Goal: Complete application form

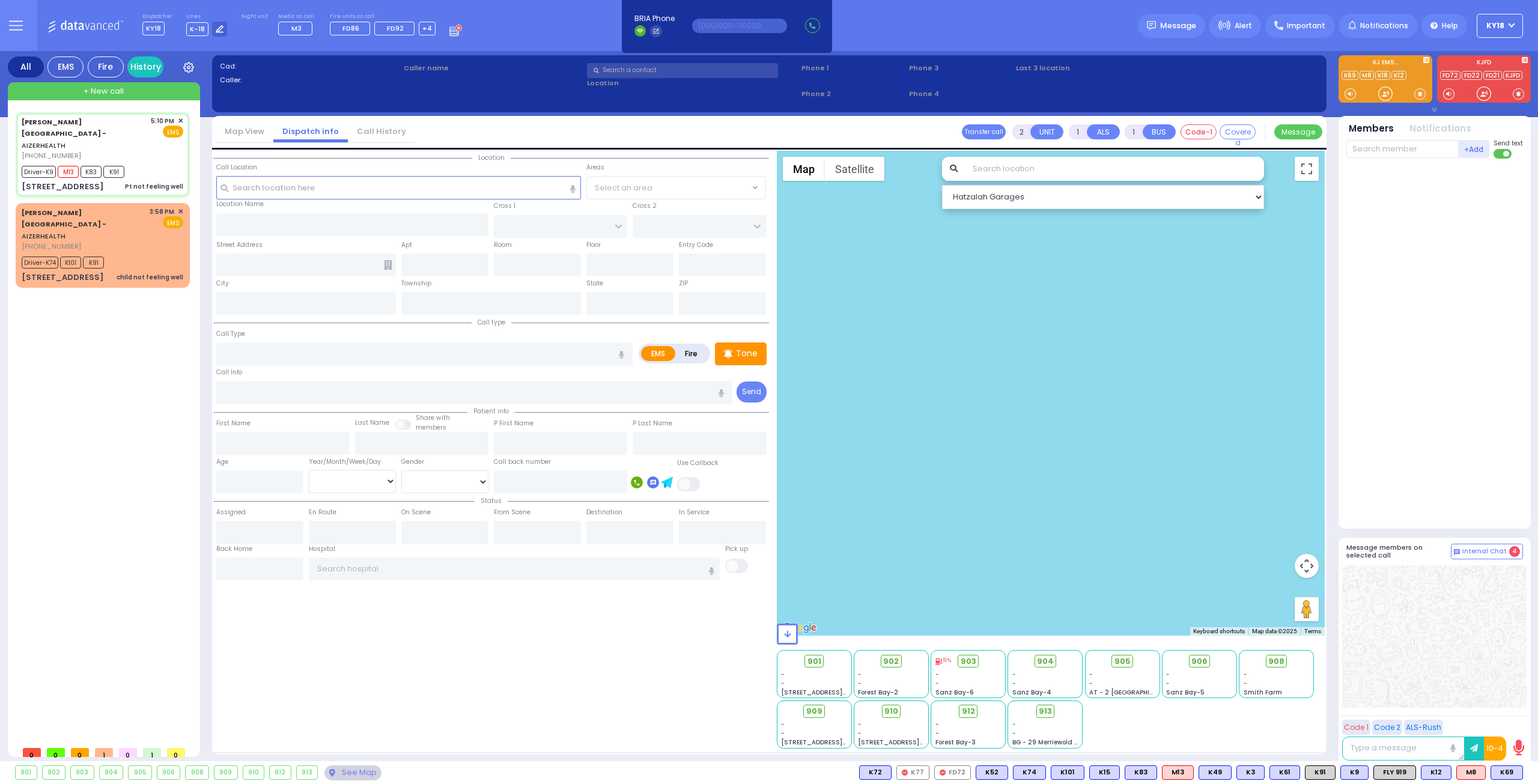
type input "6"
select select
type input "Pt not feeling well"
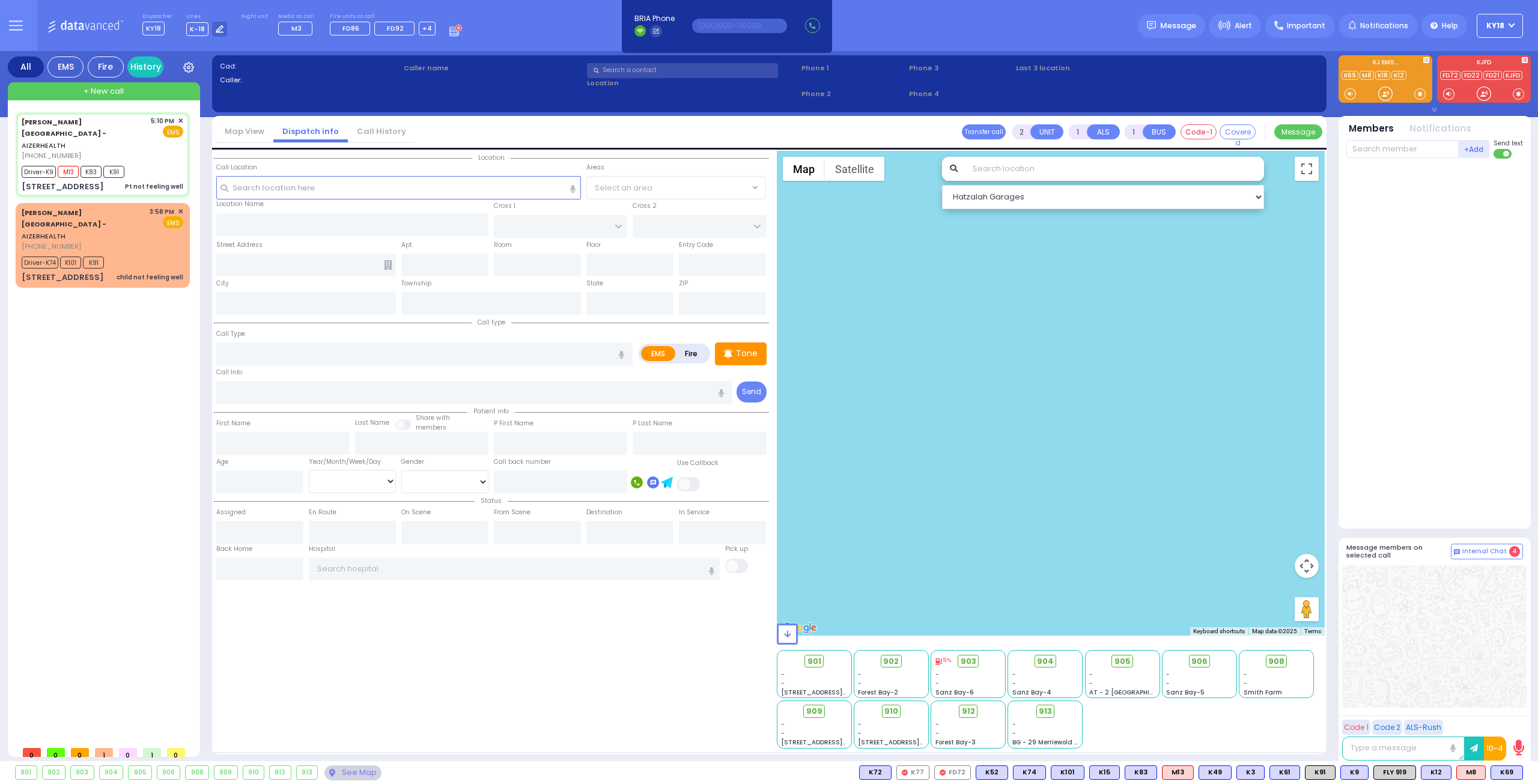
radio input "true"
type input "Hadassah"
type input "[PERSON_NAME]"
type input "76"
select select "Year"
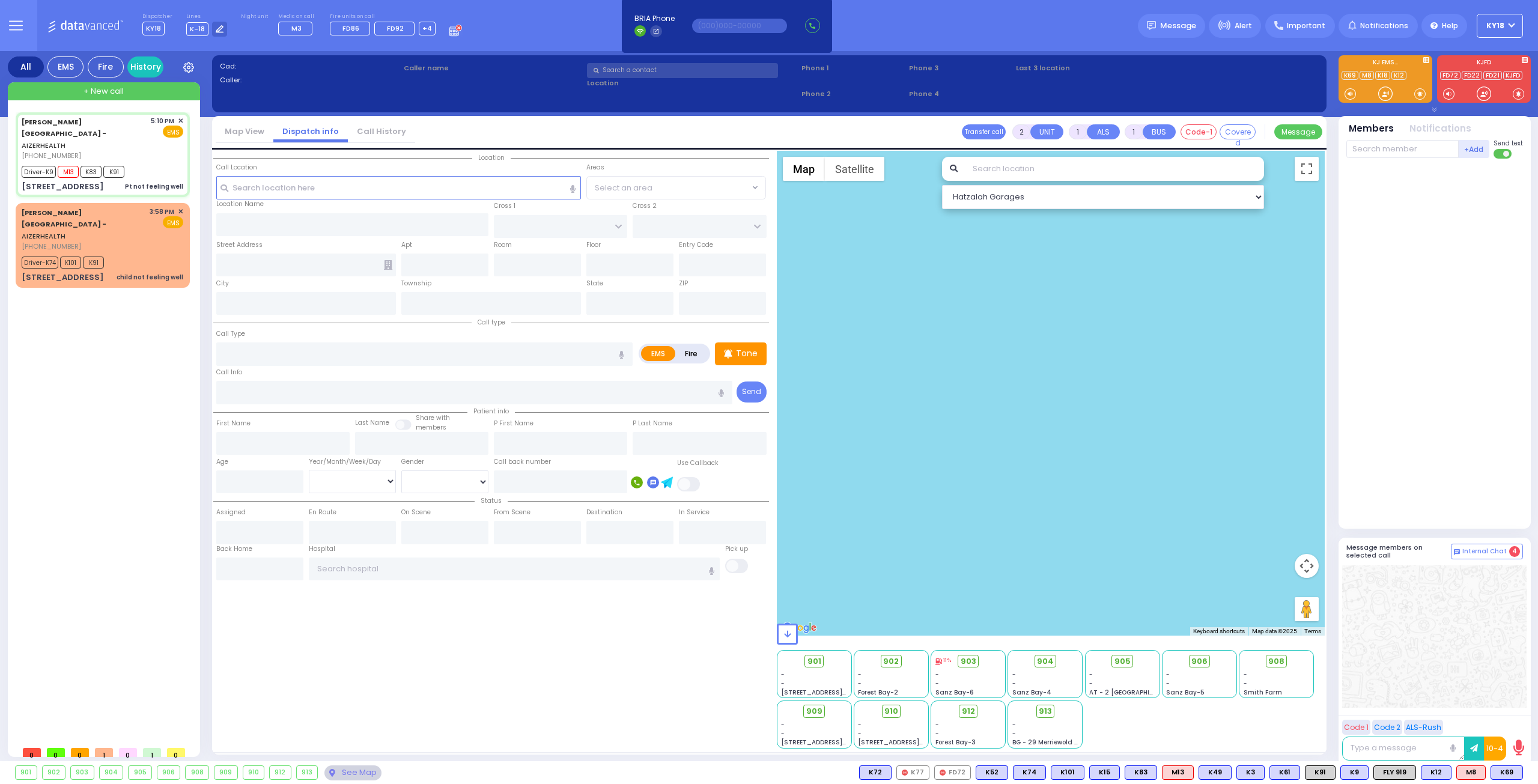
select select "[DEMOGRAPHIC_DATA]"
type input "17:10"
type input "17:12"
type input "17:13"
type input "17:30"
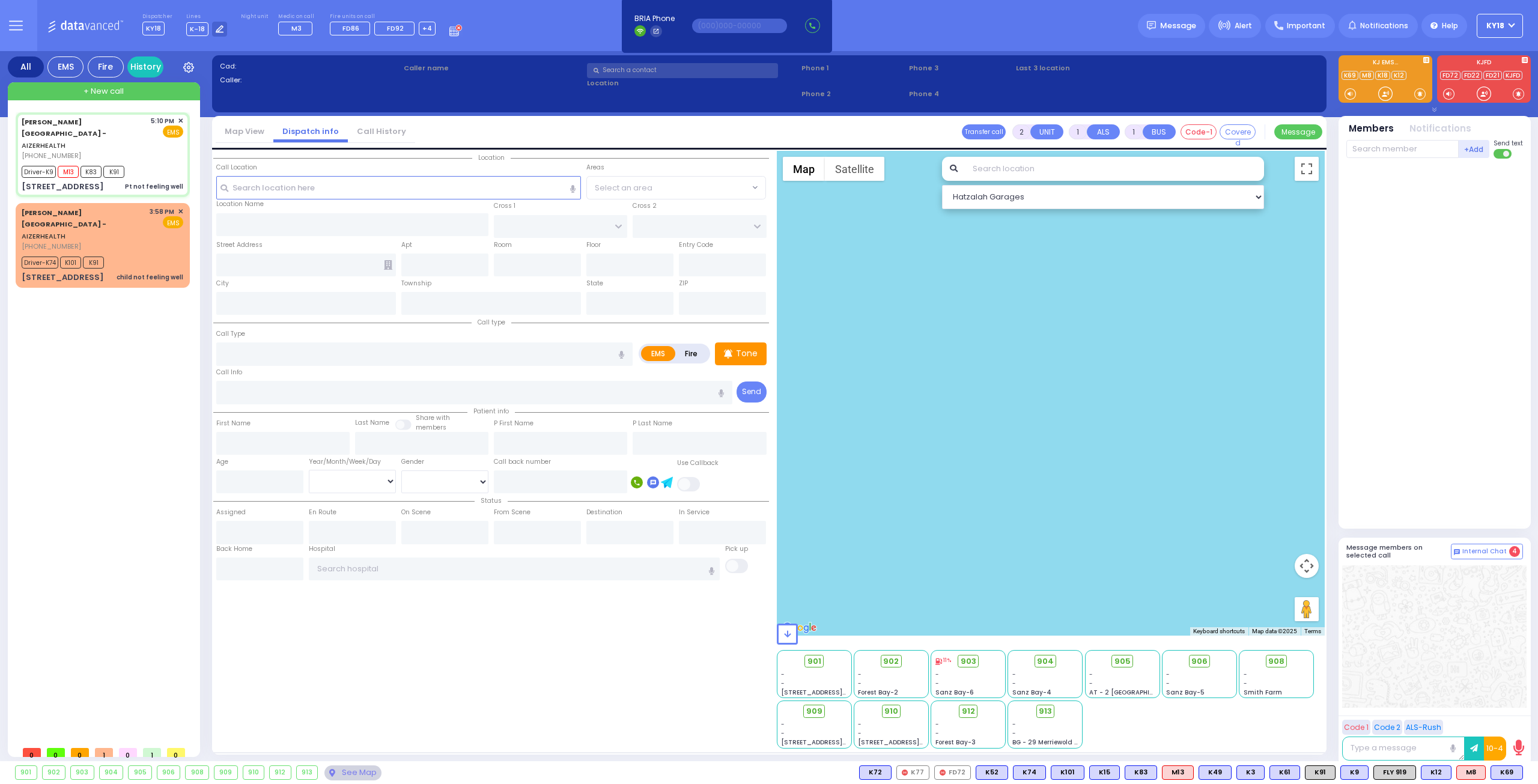
type input "[GEOGRAPHIC_DATA] [STREET_ADDRESS]"
select select "Hatzalah Garages"
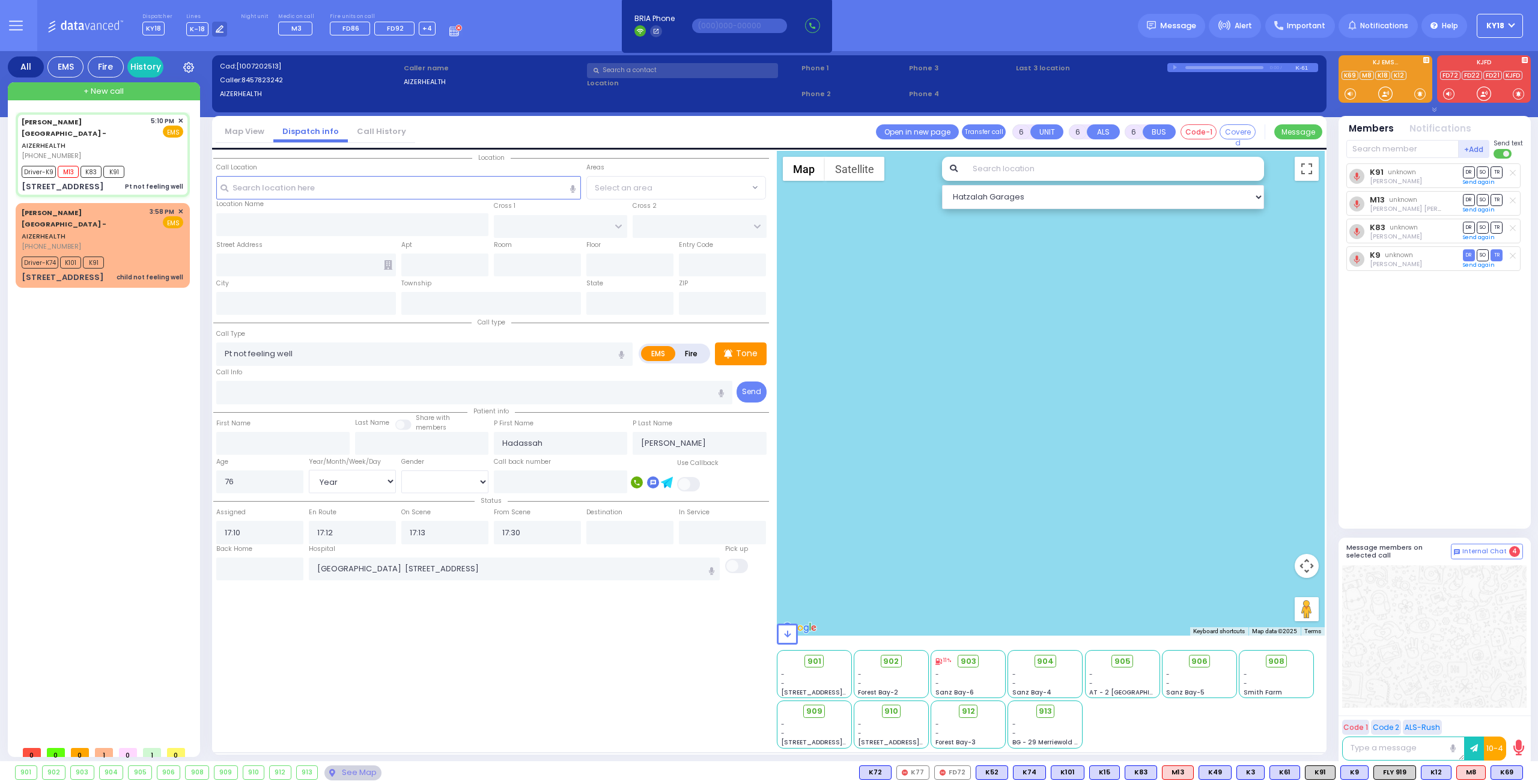
type input "[STREET_ADDRESS]"
type input "Arncliffe"
type input "[GEOGRAPHIC_DATA]"
type input "2205"
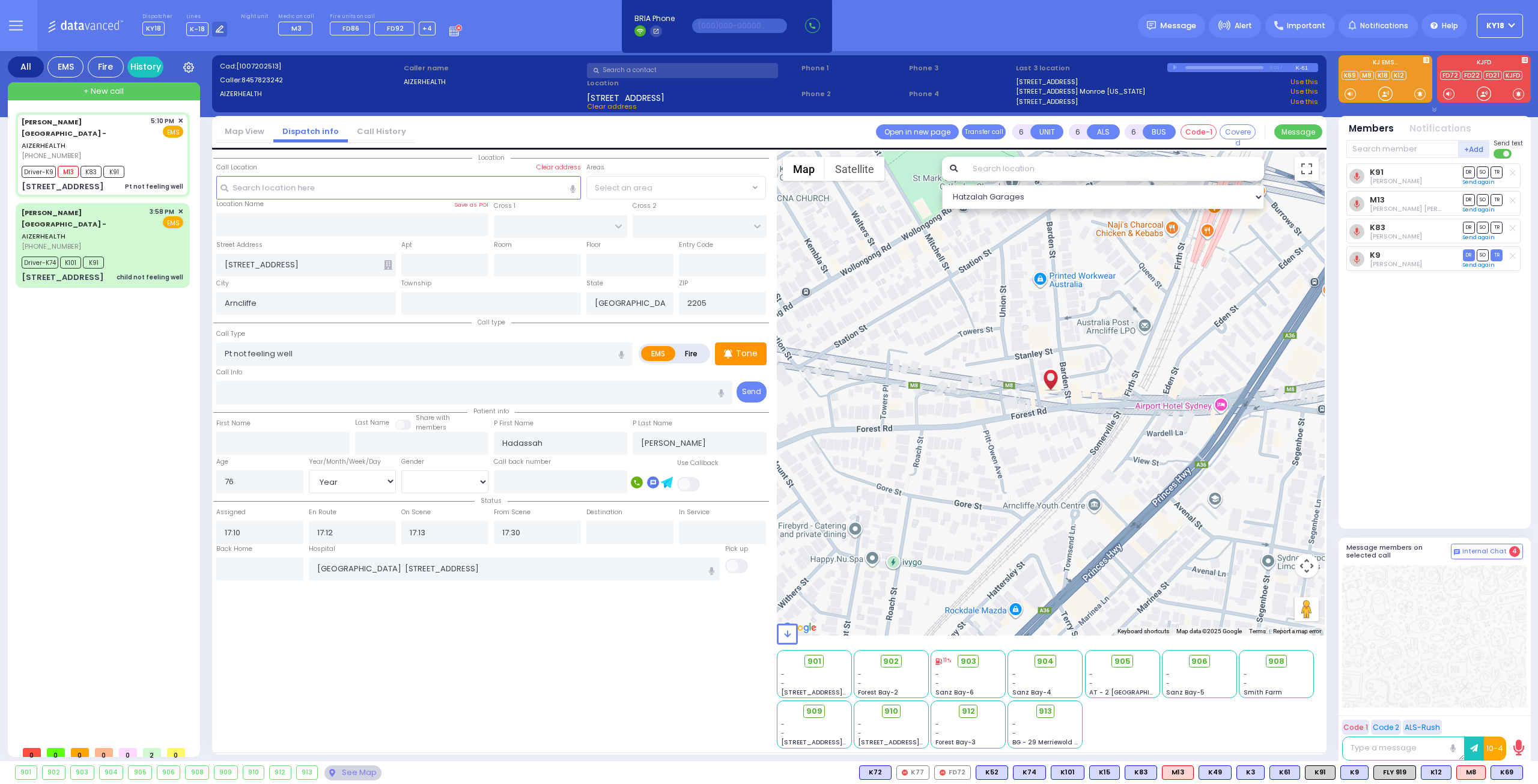
select select
radio input "true"
select select "Year"
select select "[DEMOGRAPHIC_DATA]"
select select "Hatzalah Garages"
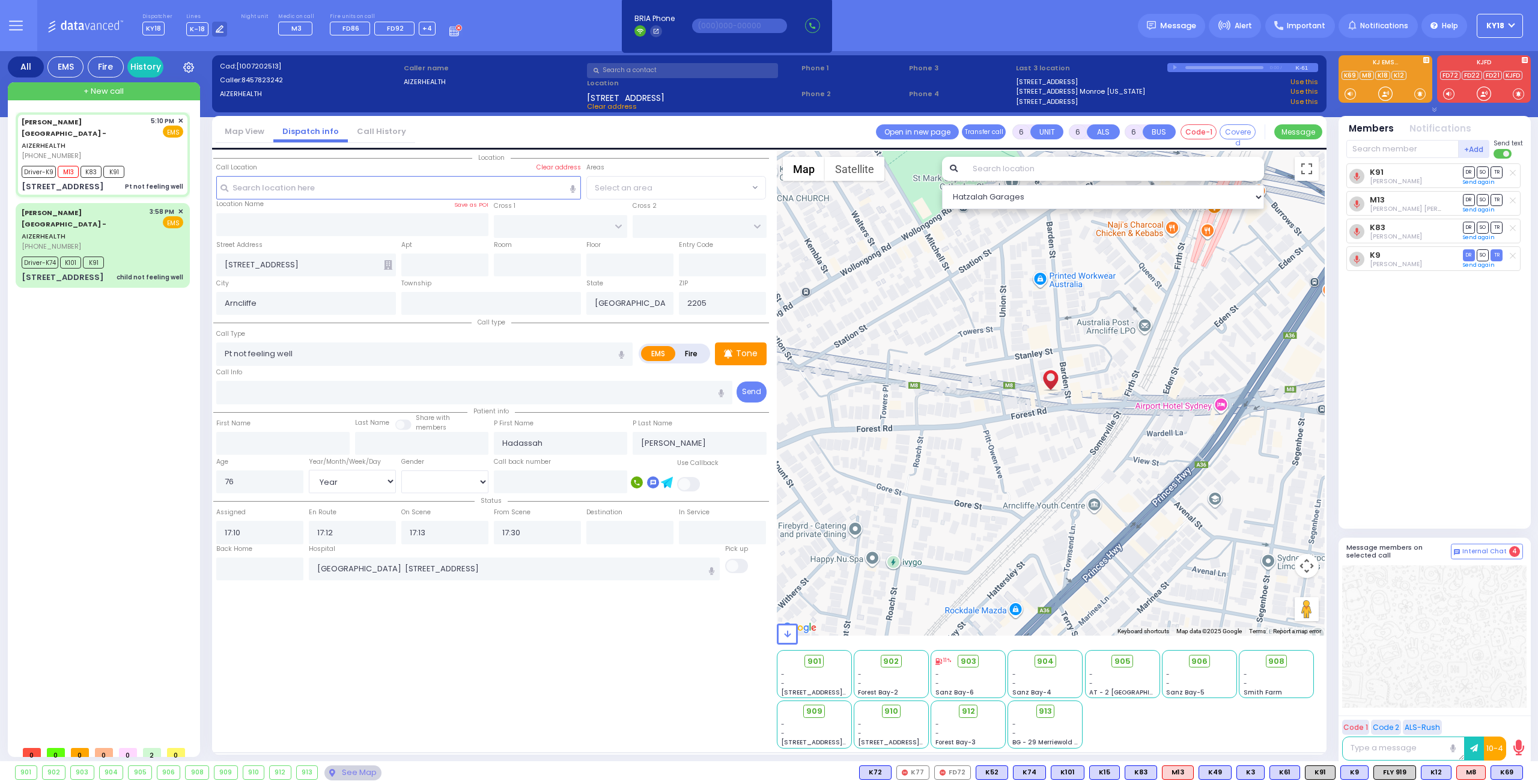
select select
radio input "true"
select select "Year"
select select "[DEMOGRAPHIC_DATA]"
select select "Hatzalah Garages"
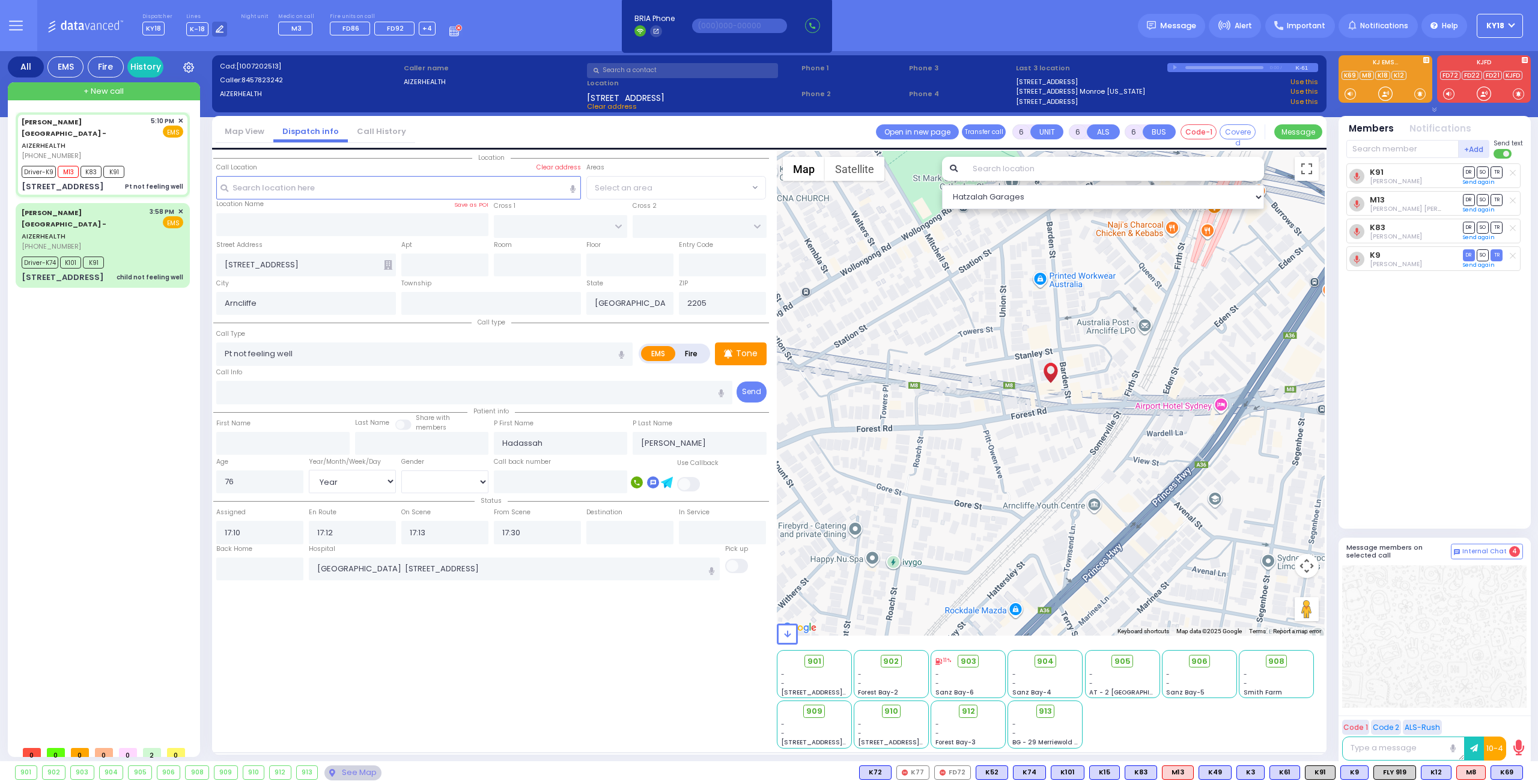
select select
radio input "true"
select select "Year"
select select "[DEMOGRAPHIC_DATA]"
select select "Hatzalah Garages"
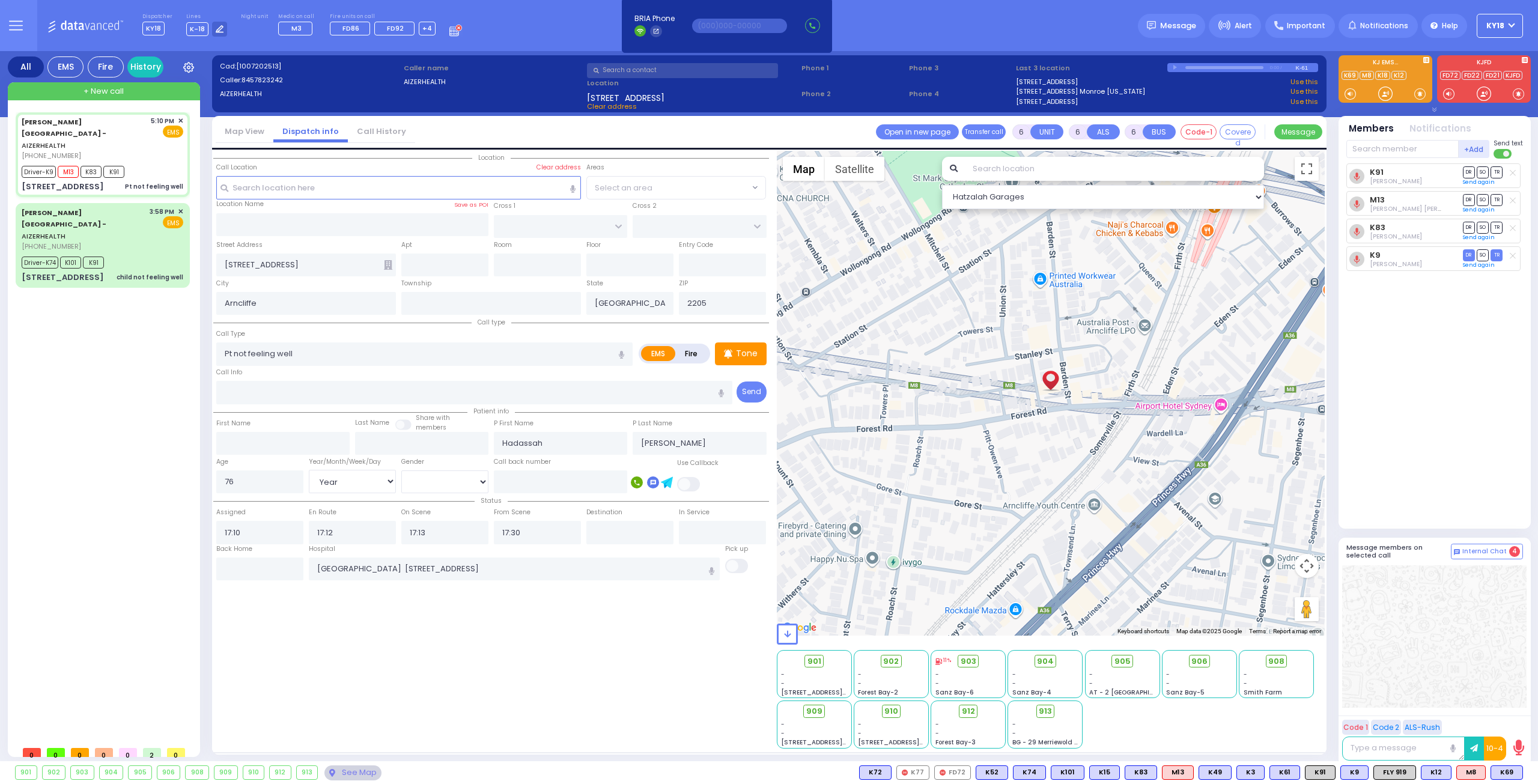
select select
radio input "true"
select select "Year"
select select "[DEMOGRAPHIC_DATA]"
select select "Hatzalah Garages"
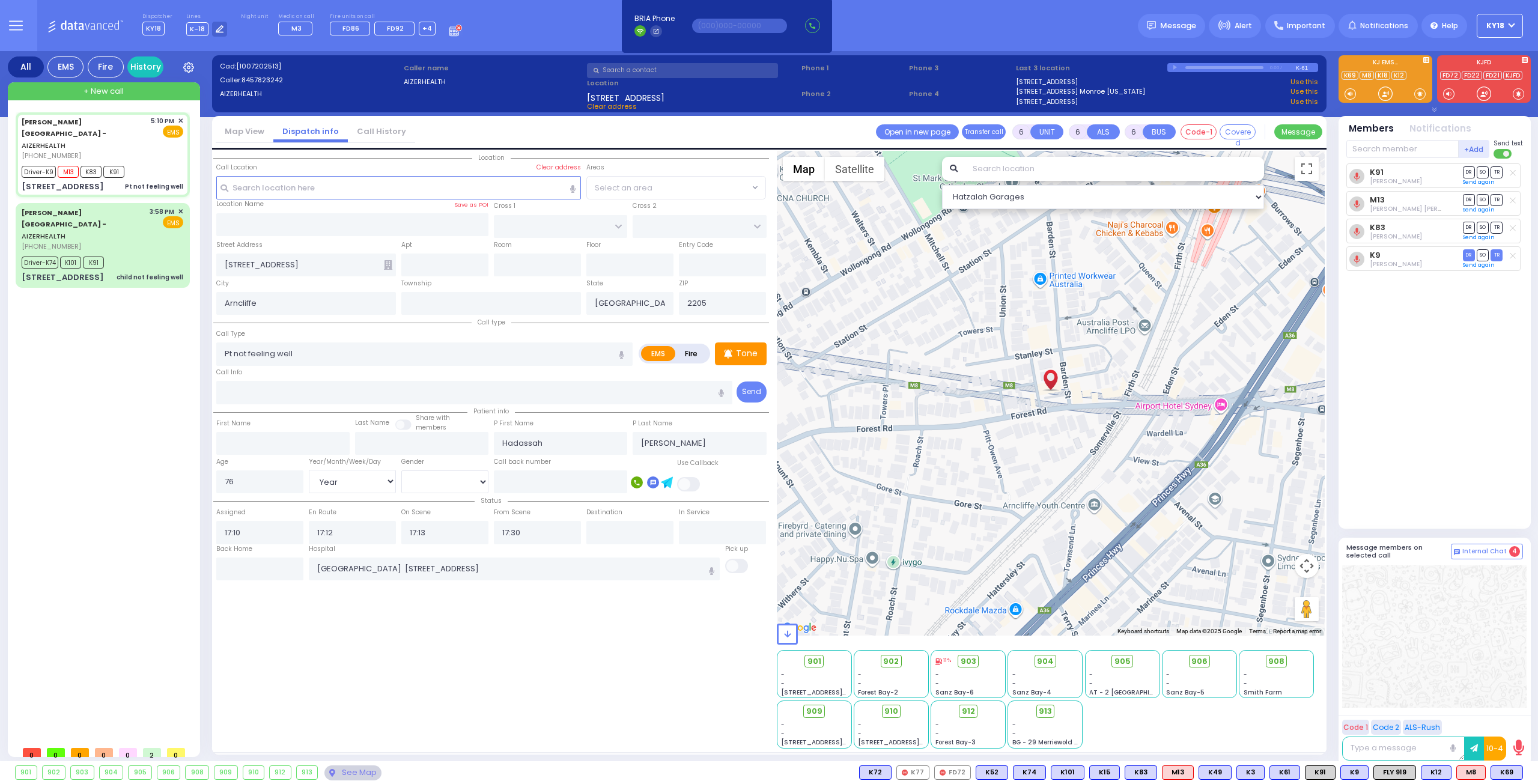
select select
radio input "true"
select select "Year"
select select "[DEMOGRAPHIC_DATA]"
select select "Hatzalah Garages"
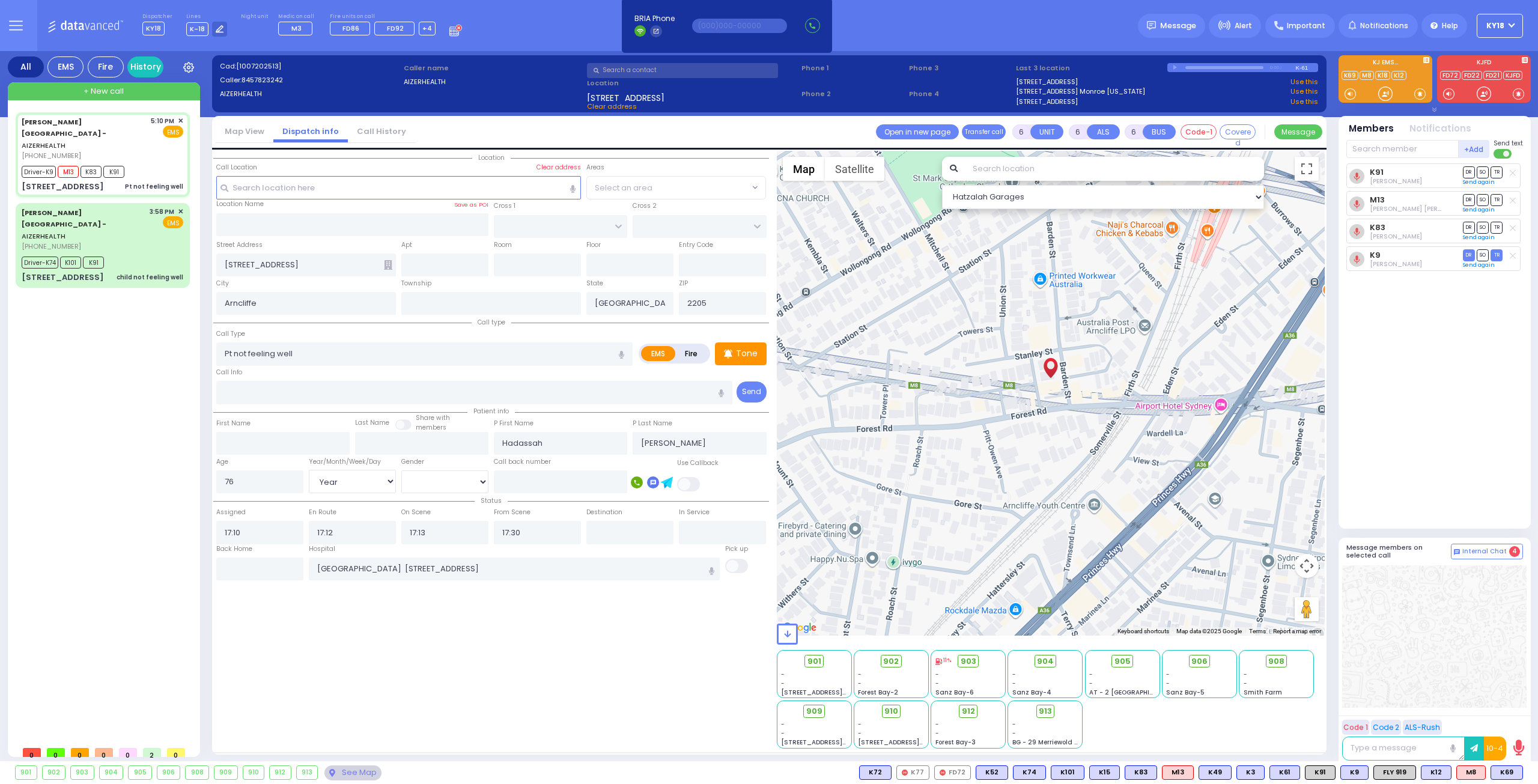
select select
radio input "true"
select select "Year"
select select "[DEMOGRAPHIC_DATA]"
type input "17:50"
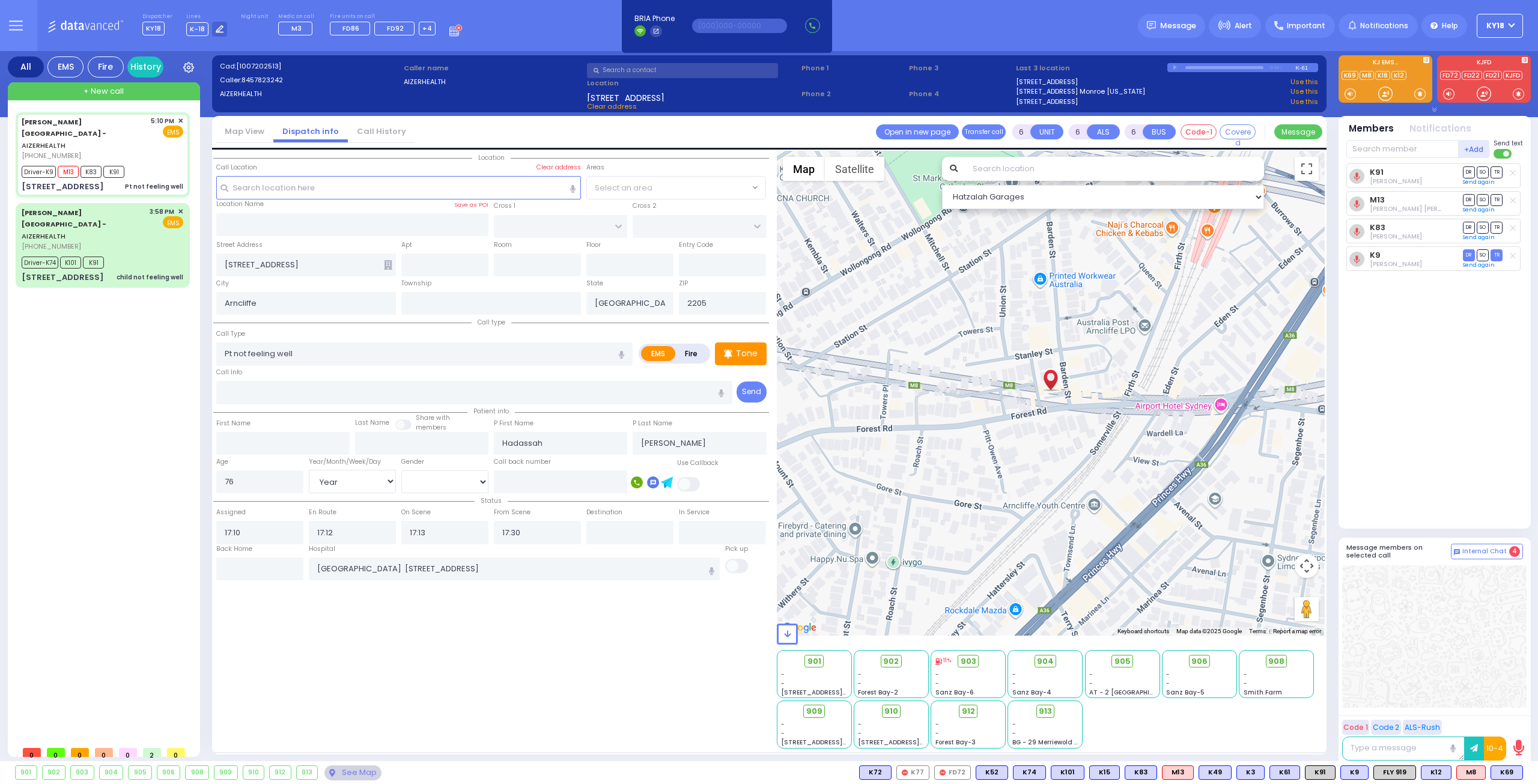
type input "18:15"
select select "Hatzalah Garages"
select select
radio input "true"
select select "Year"
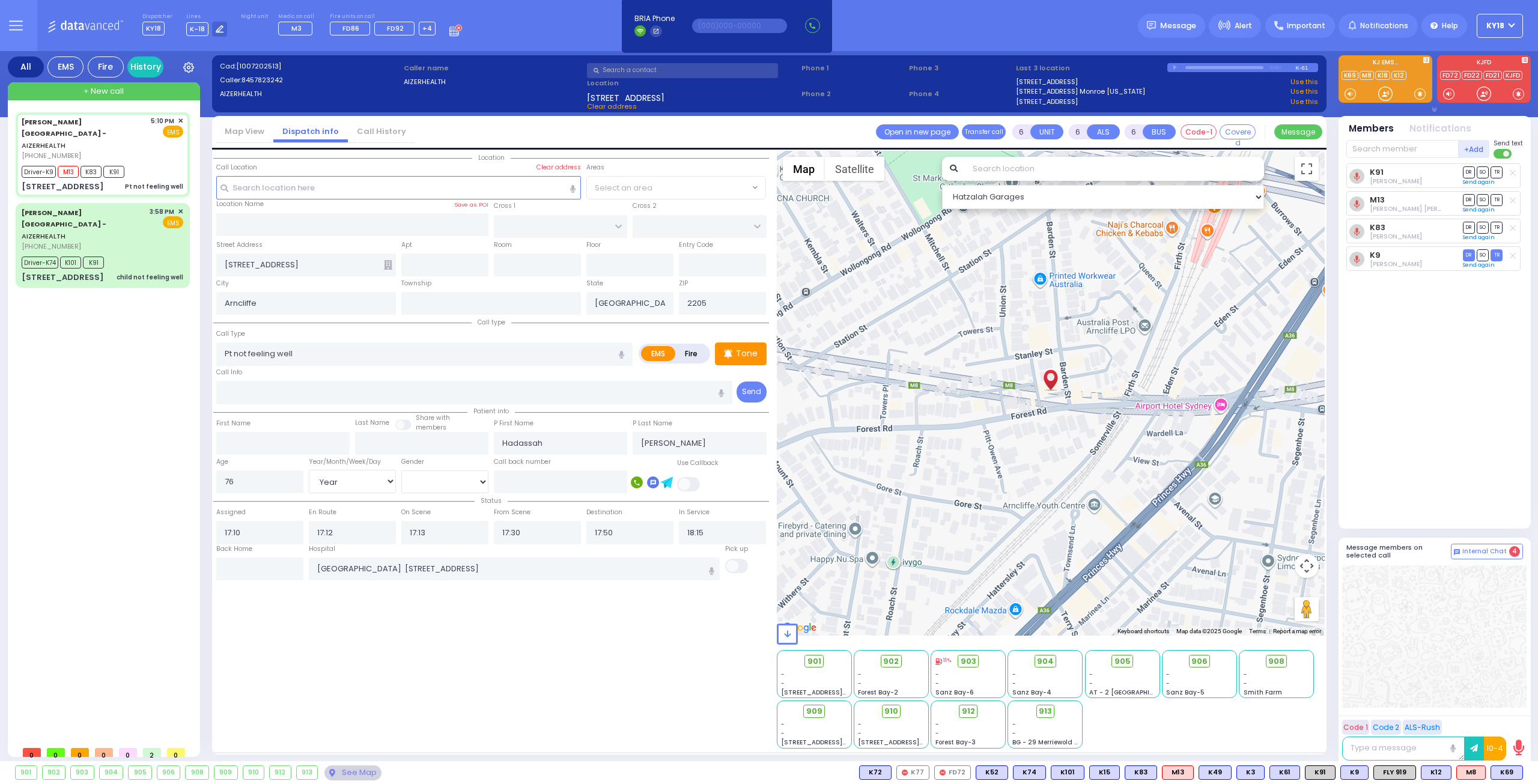
select select "[DEMOGRAPHIC_DATA]"
select select "Hatzalah Garages"
select select
radio input "true"
select select "Year"
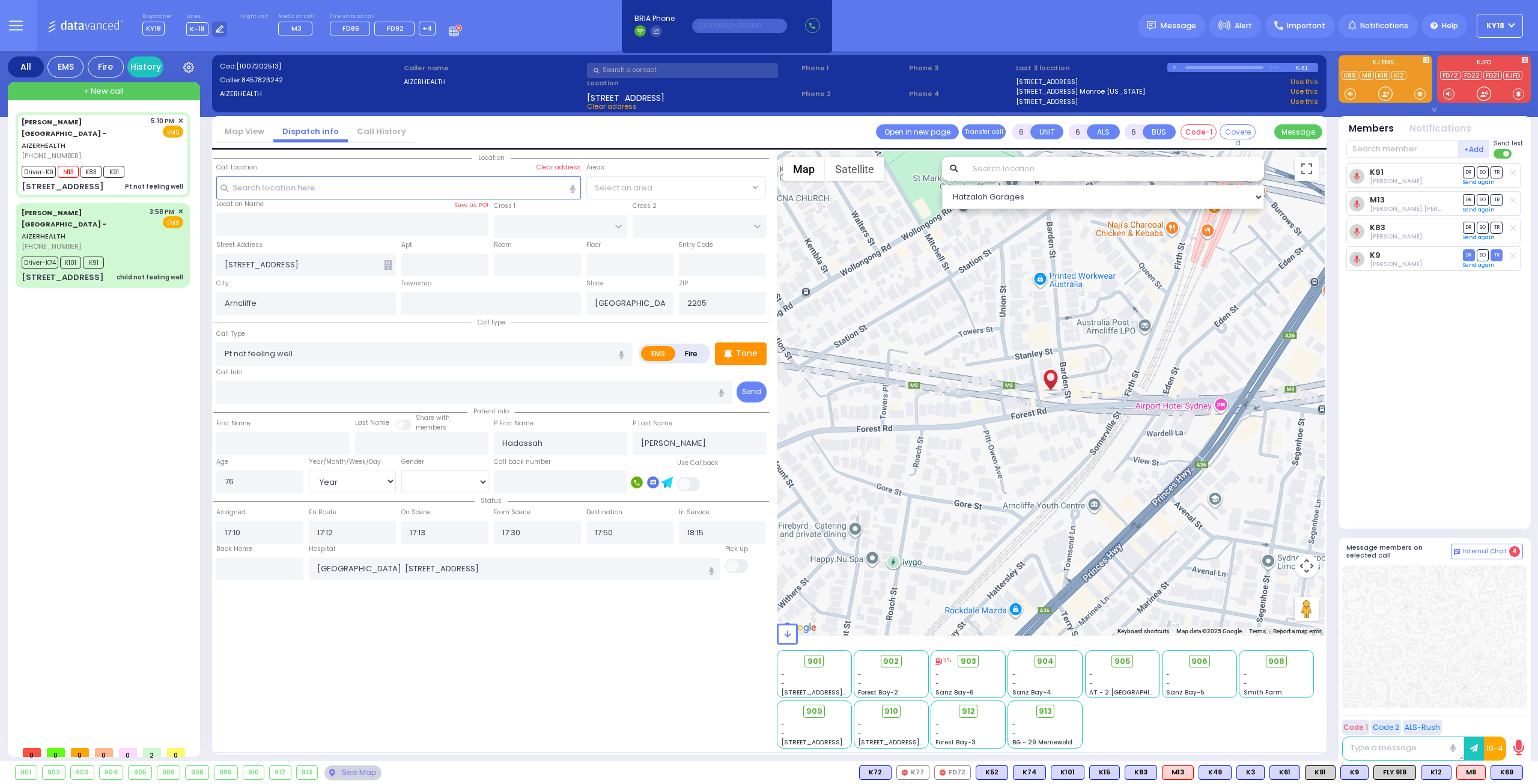
select select "[DEMOGRAPHIC_DATA]"
select select "Hatzalah Garages"
select select
radio input "true"
select select "Year"
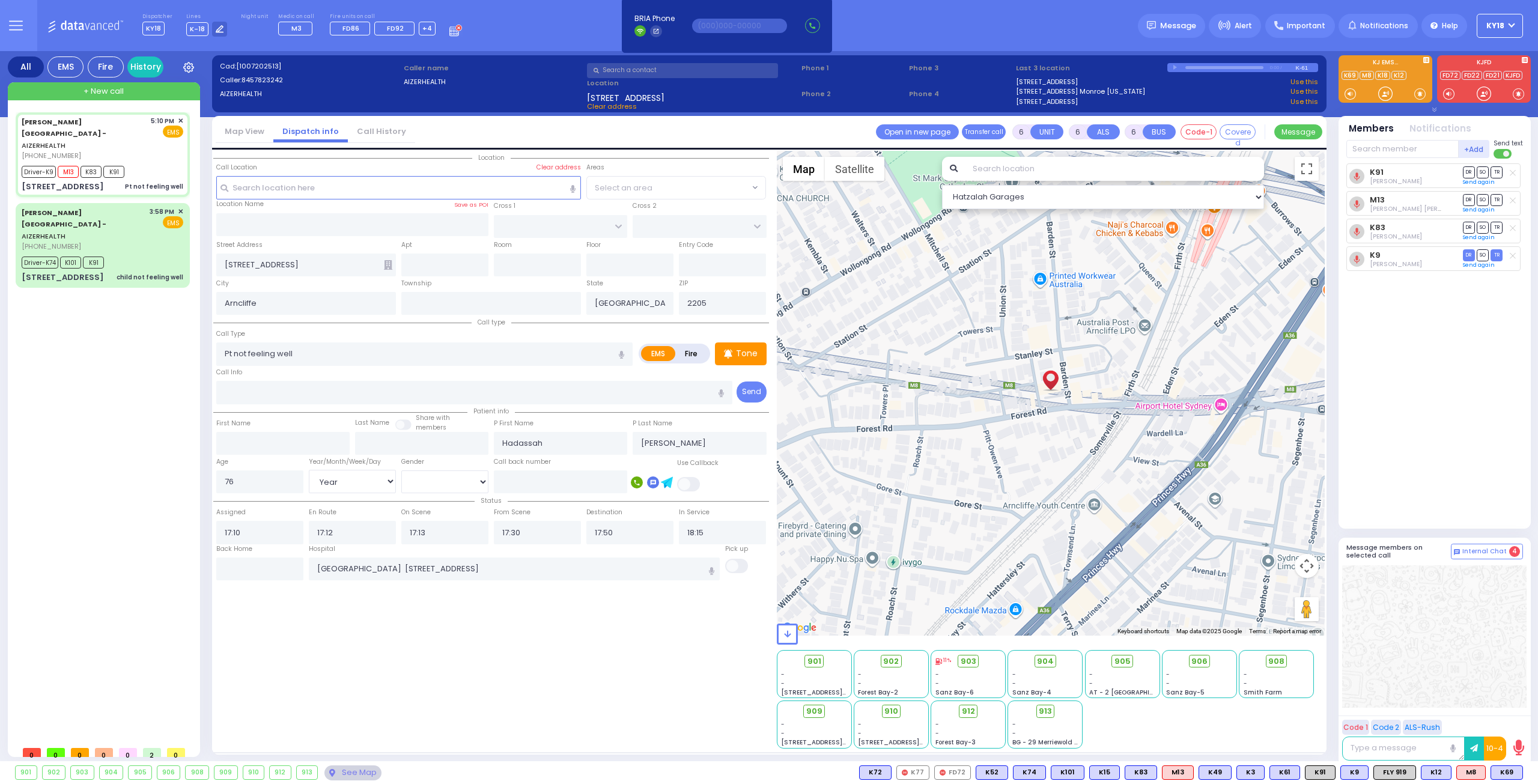
select select "[DEMOGRAPHIC_DATA]"
select select "Hatzalah Garages"
select select
radio input "true"
select select "Year"
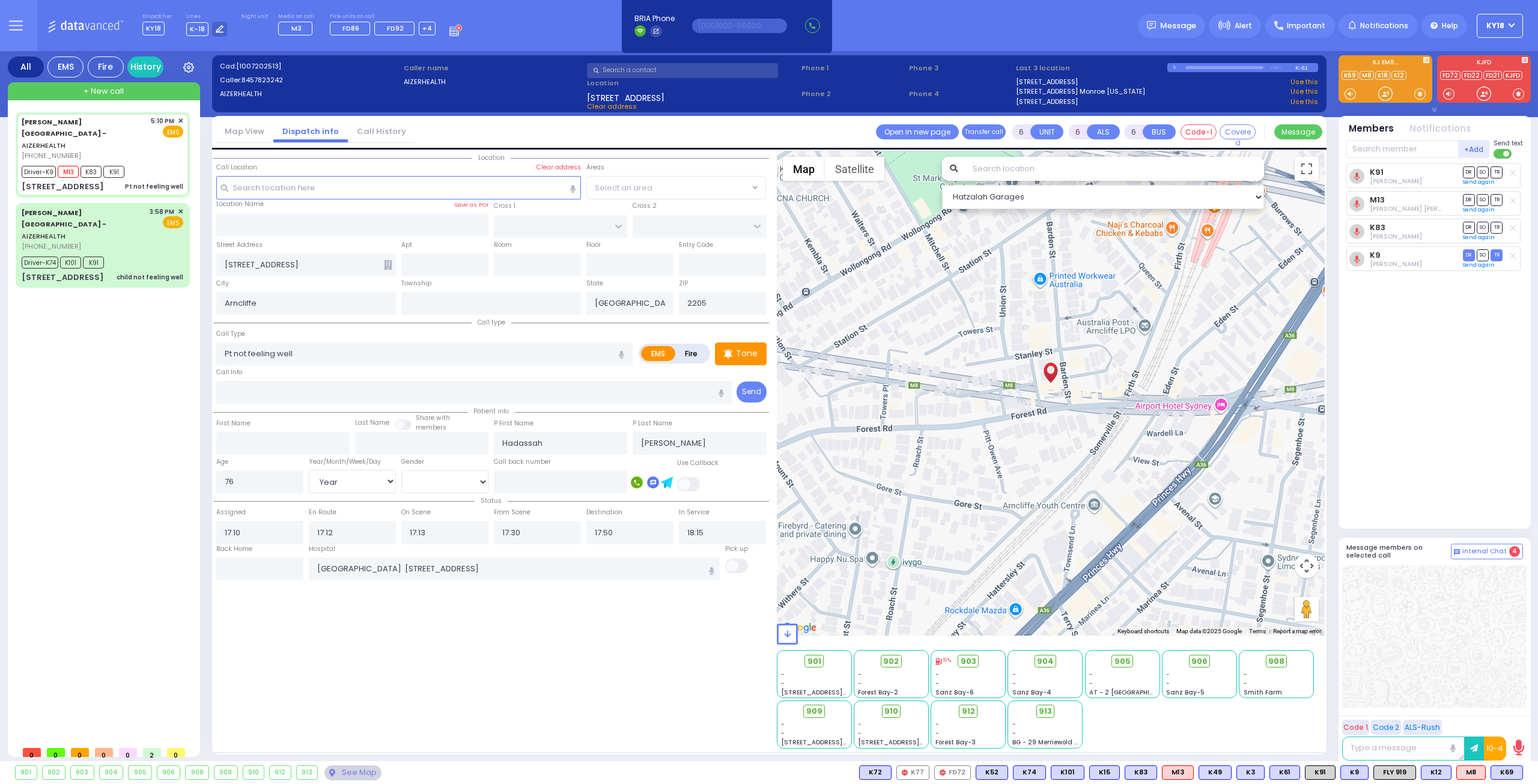
select select "[DEMOGRAPHIC_DATA]"
select select "Hatzalah Garages"
select select
radio input "true"
select select "Year"
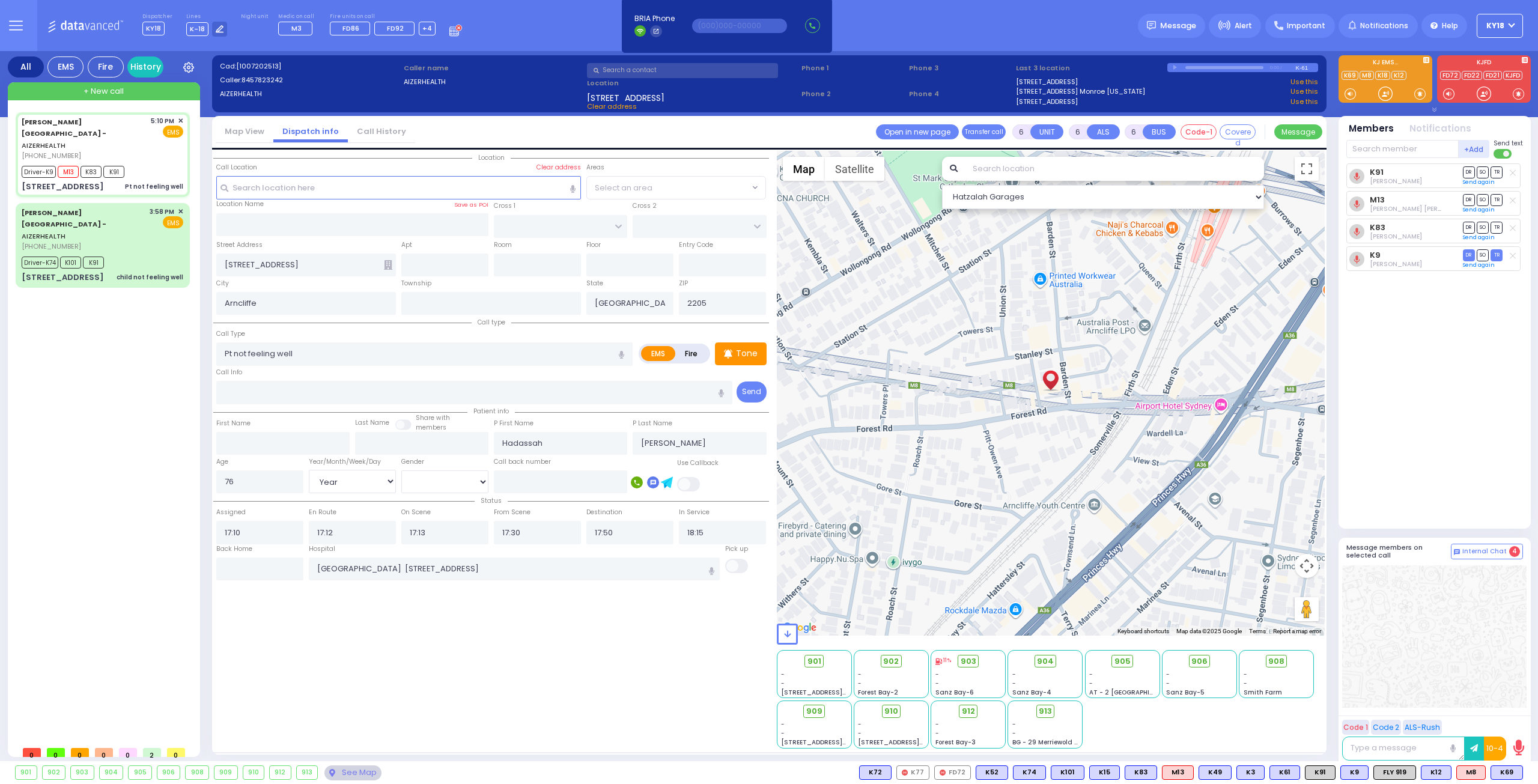
select select "[DEMOGRAPHIC_DATA]"
select select "Hatzalah Garages"
select select
radio input "true"
select select "Year"
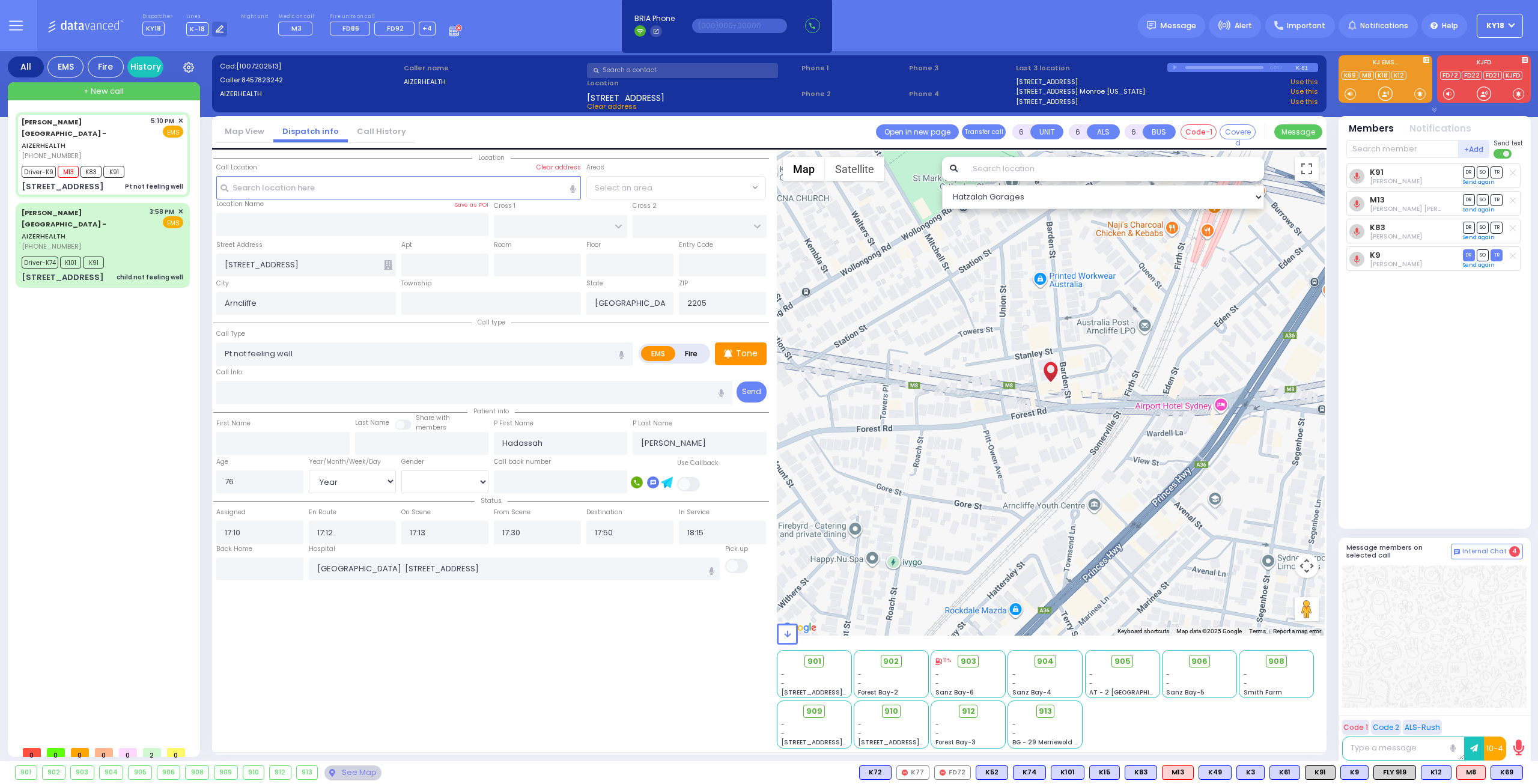
select select "[DEMOGRAPHIC_DATA]"
select select "Hatzalah Garages"
select select
radio input "true"
select select "Year"
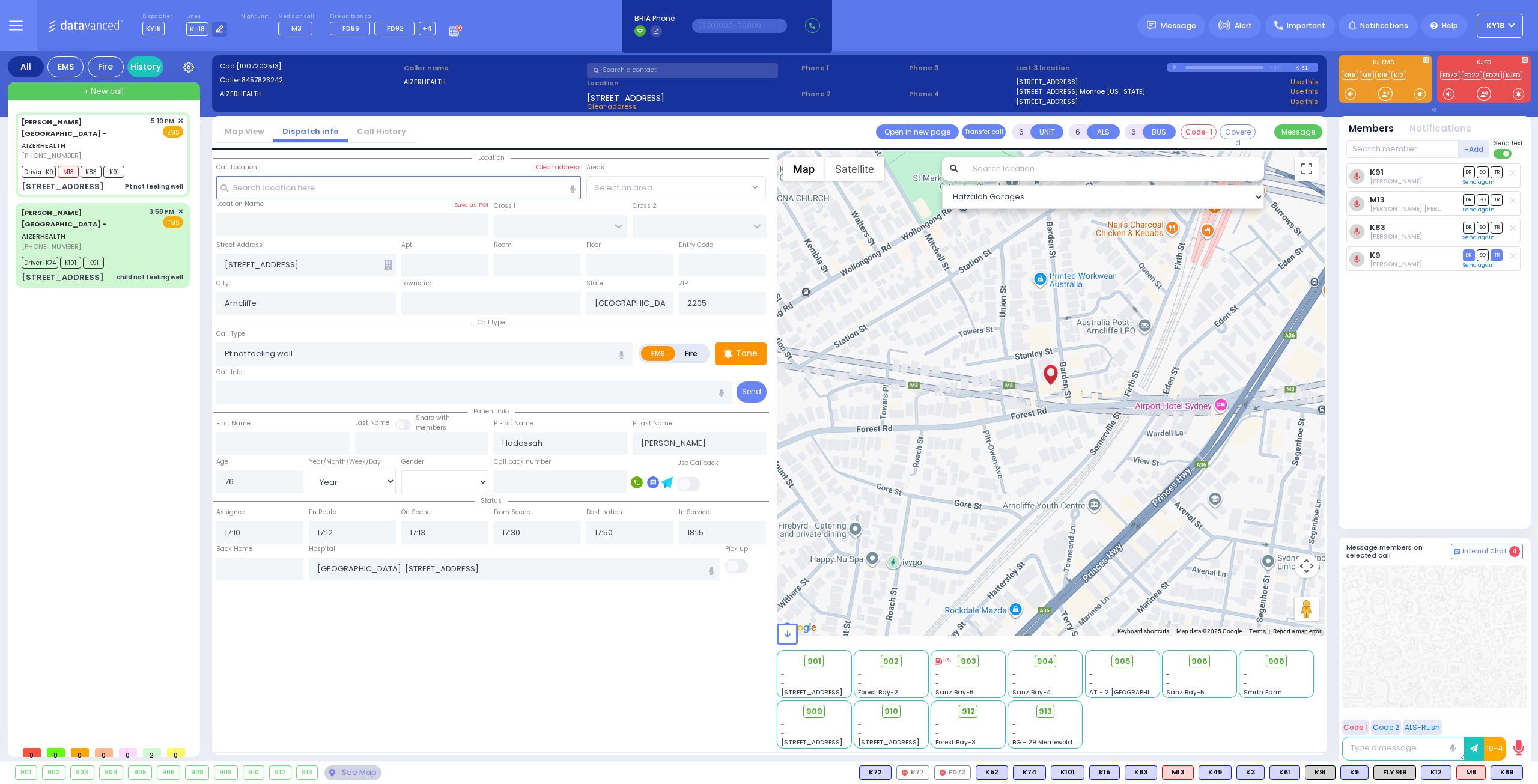
select select "[DEMOGRAPHIC_DATA]"
select select "Hatzalah Garages"
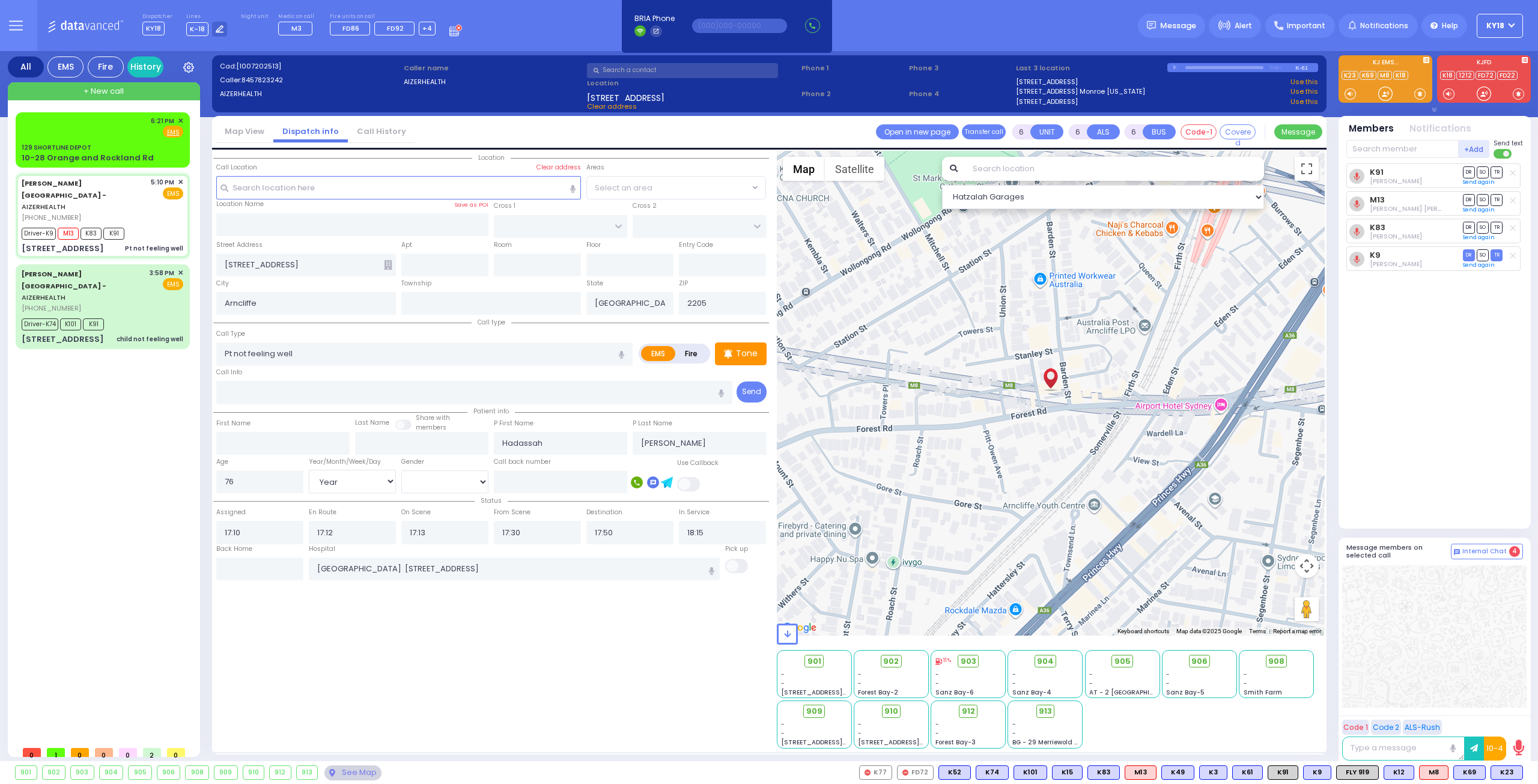
select select
radio input "true"
select select "Year"
select select "[DEMOGRAPHIC_DATA]"
select select "Hatzalah Garages"
